Goal: Information Seeking & Learning: Check status

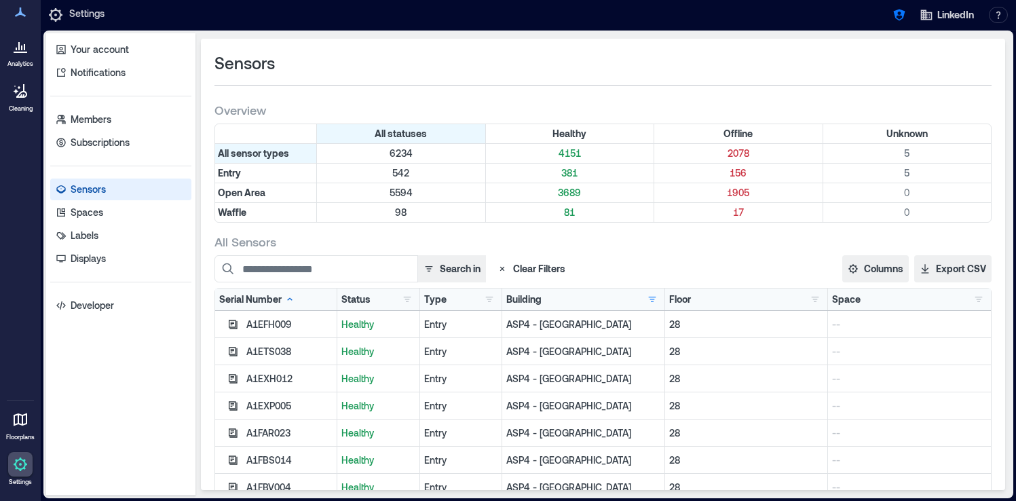
scroll to position [9, 0]
click at [18, 47] on icon at bounding box center [20, 46] width 16 height 16
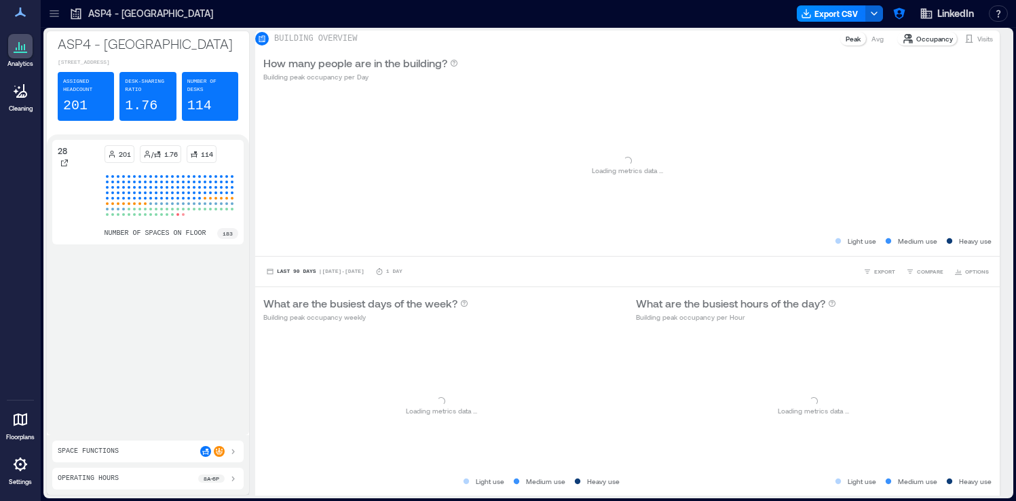
click at [52, 14] on icon at bounding box center [54, 14] width 14 height 14
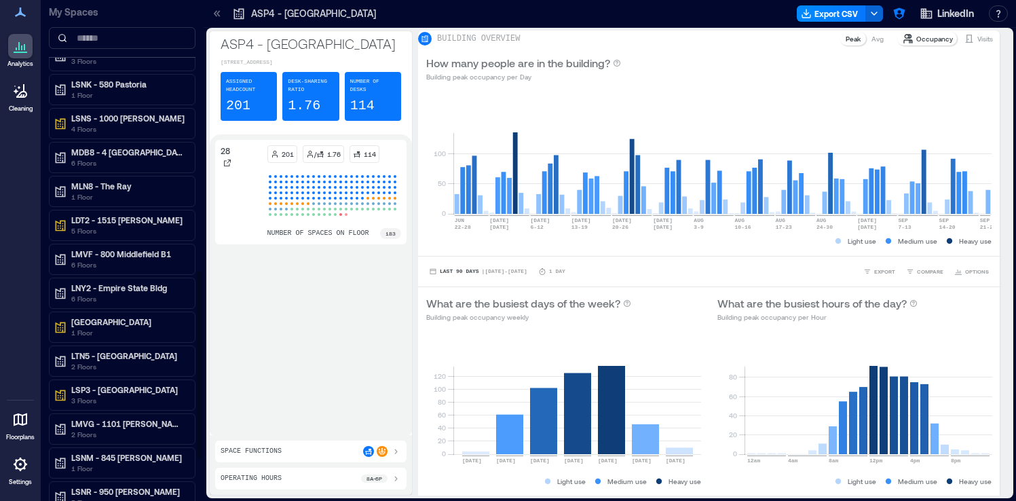
scroll to position [725, 0]
click at [128, 303] on p "6 Floors" at bounding box center [128, 297] width 114 height 11
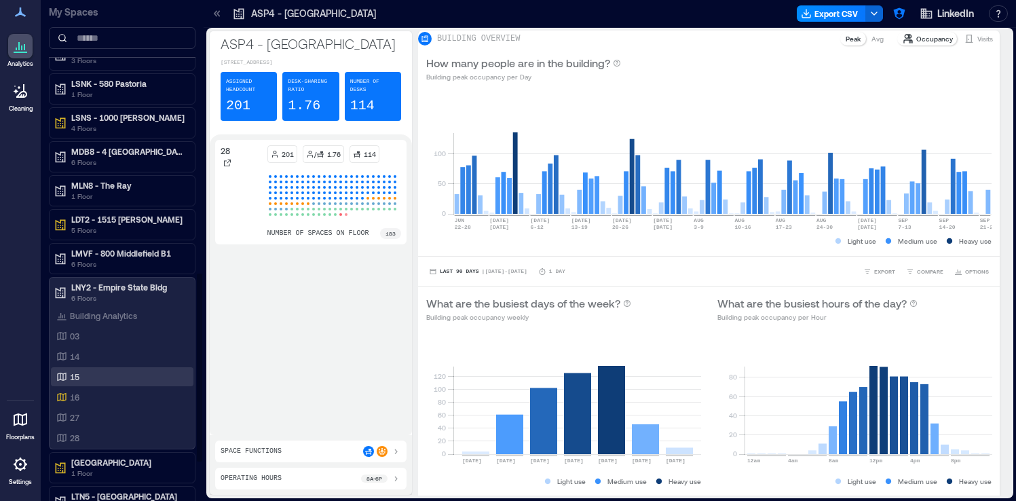
click at [110, 377] on div "15" at bounding box center [120, 377] width 132 height 14
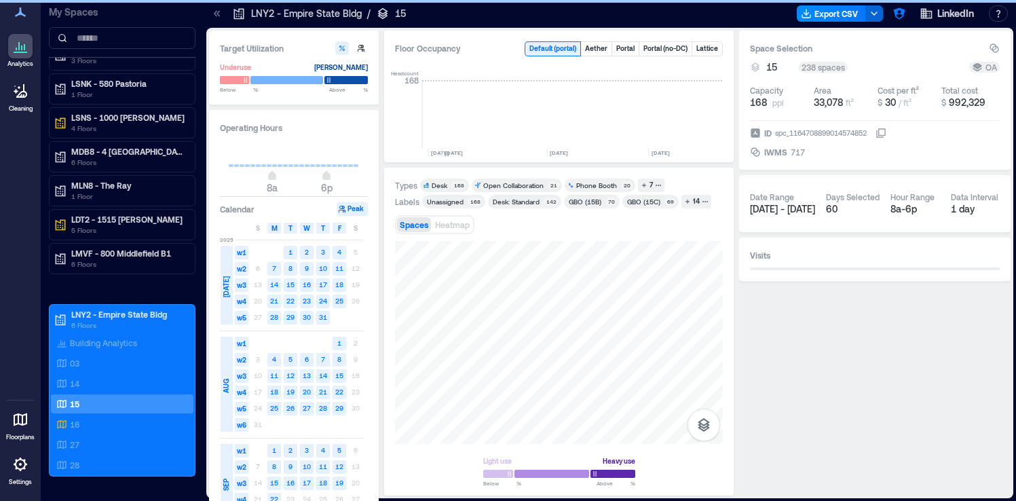
scroll to position [0, 2900]
click at [217, 17] on icon at bounding box center [217, 14] width 14 height 14
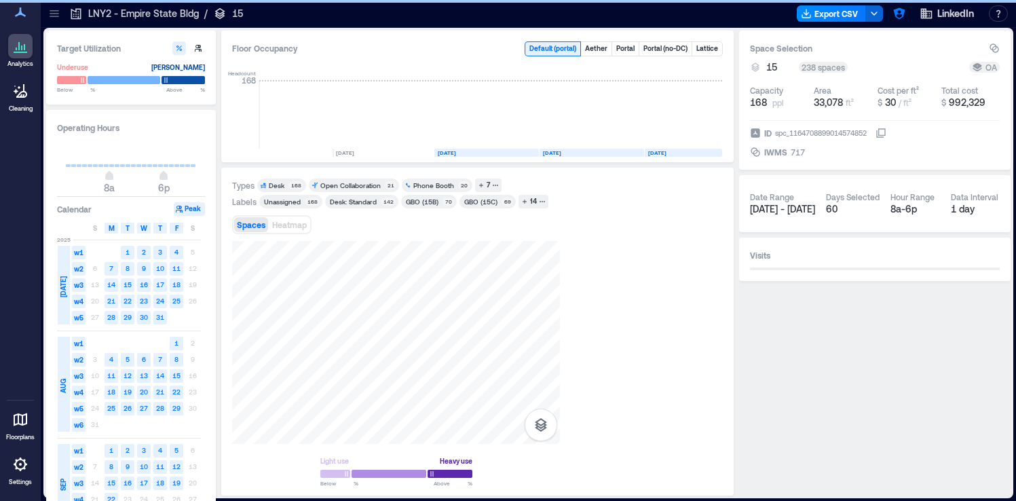
scroll to position [0, 2738]
